Goal: Information Seeking & Learning: Learn about a topic

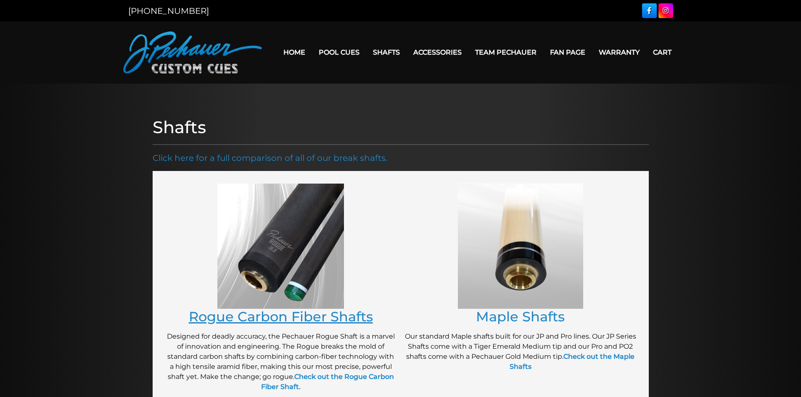
click at [323, 322] on link "Rogue Carbon Fiber Shafts" at bounding box center [281, 317] width 184 height 16
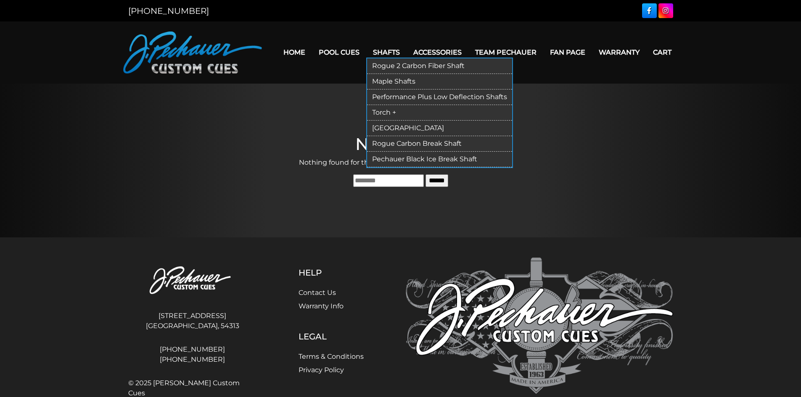
click at [396, 66] on link "Rogue 2 Carbon Fiber Shaft" at bounding box center [439, 66] width 145 height 16
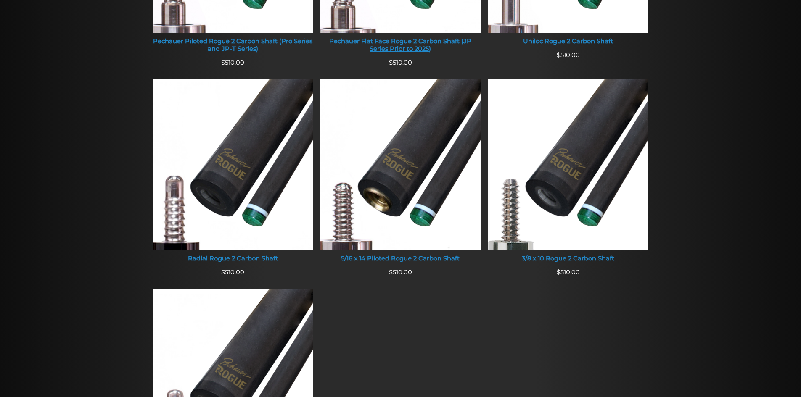
scroll to position [504, 0]
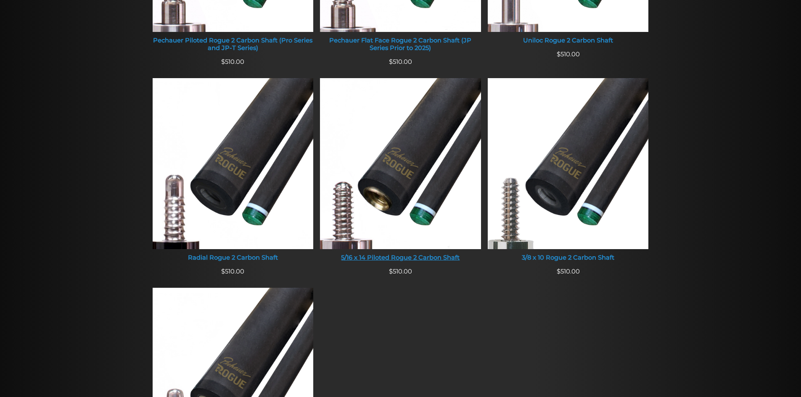
click at [437, 258] on div "5/16 x 14 Piloted Rogue 2 Carbon Shaft" at bounding box center [400, 258] width 161 height 8
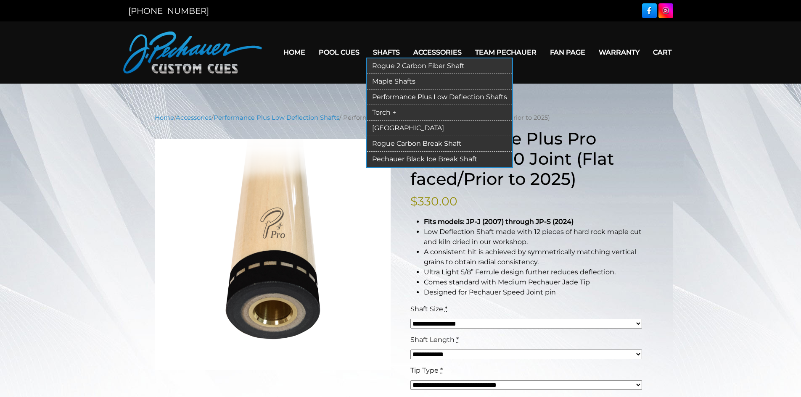
click at [391, 62] on link "Rogue 2 Carbon Fiber Shaft" at bounding box center [439, 66] width 145 height 16
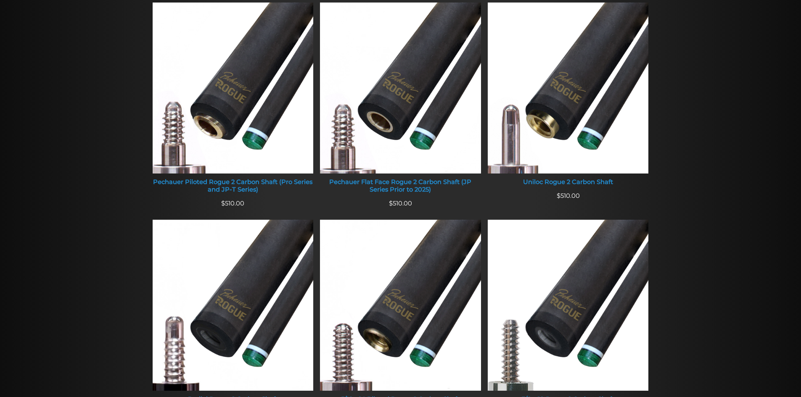
scroll to position [363, 0]
